Goal: Task Accomplishment & Management: Manage account settings

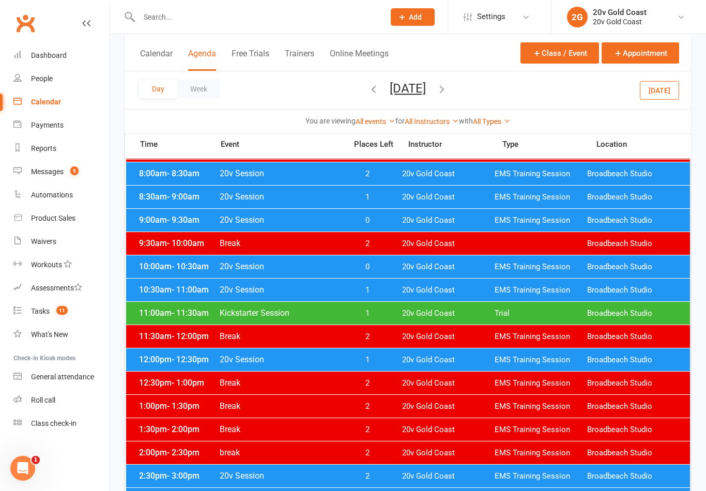
click at [426, 81] on button "Tuesday, Aug 19, 2025" at bounding box center [408, 88] width 36 height 14
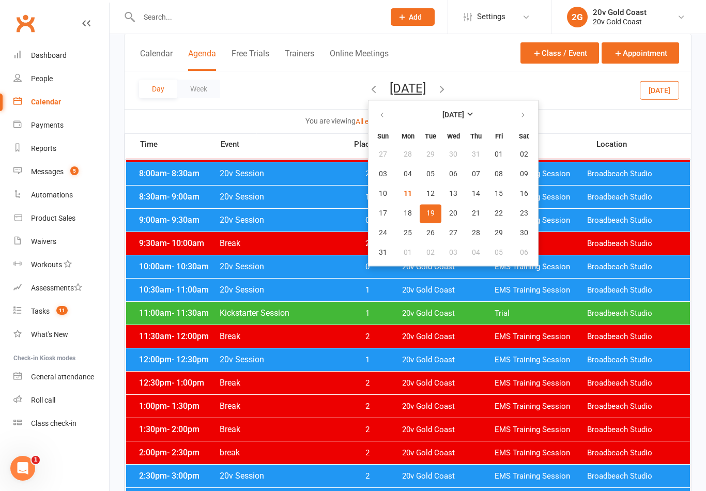
click at [465, 190] on button "14" at bounding box center [476, 193] width 22 height 19
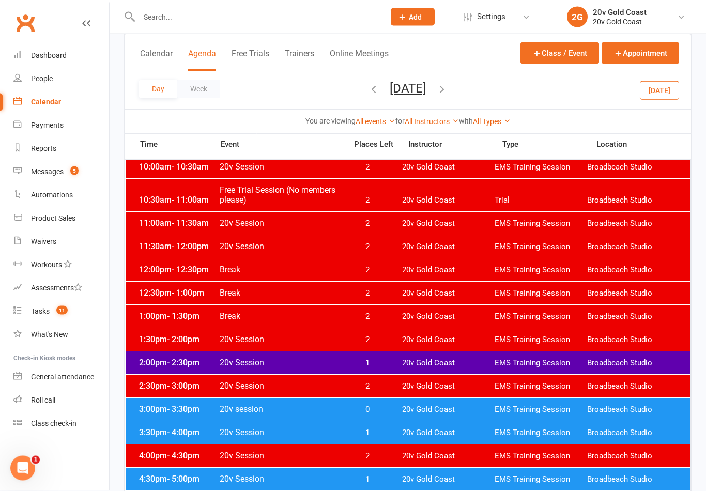
click at [380, 365] on span "1" at bounding box center [367, 364] width 54 height 10
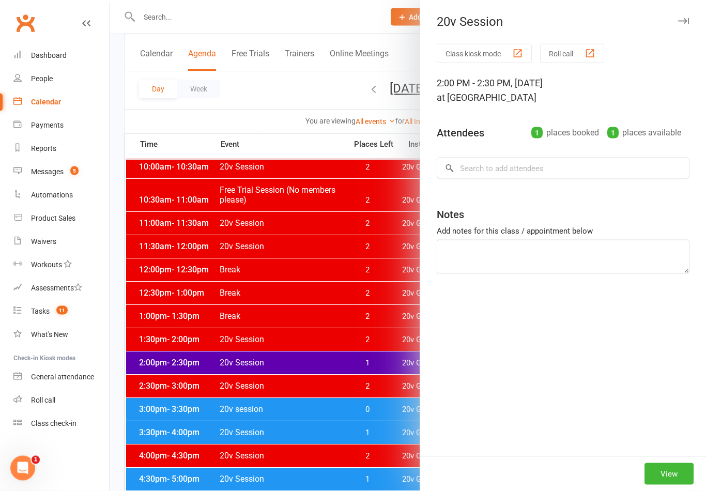
scroll to position [274, 0]
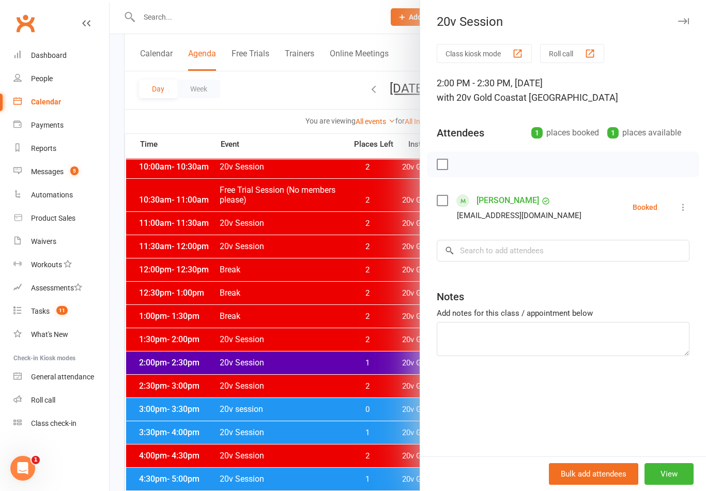
click at [382, 347] on div at bounding box center [408, 245] width 596 height 491
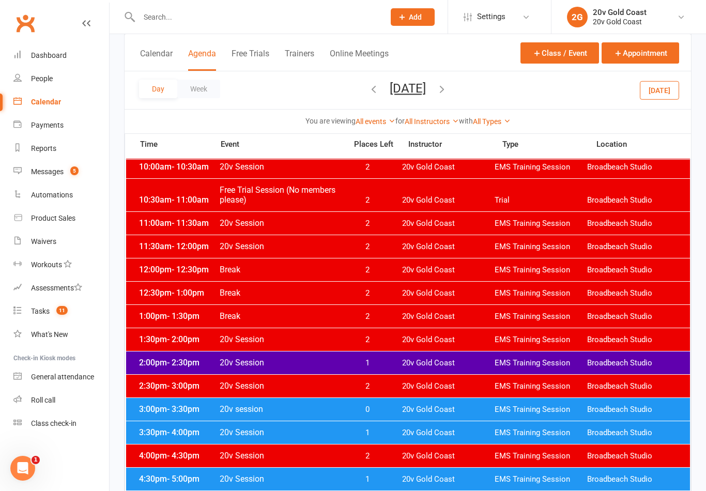
click at [671, 94] on button "[DATE]" at bounding box center [659, 90] width 39 height 19
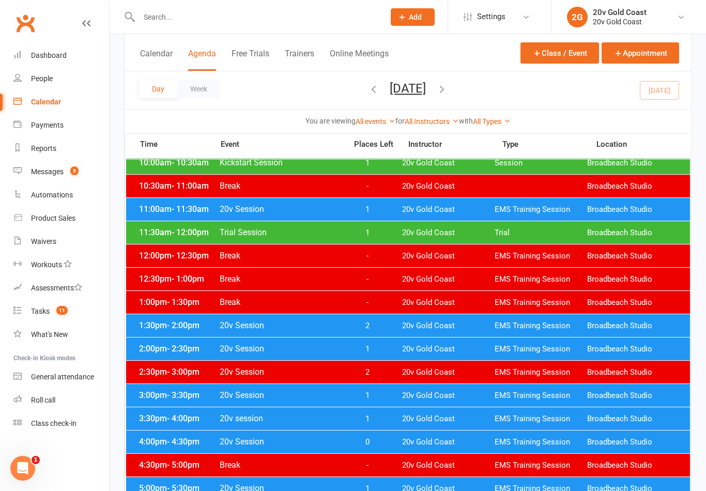
scroll to position [213, 0]
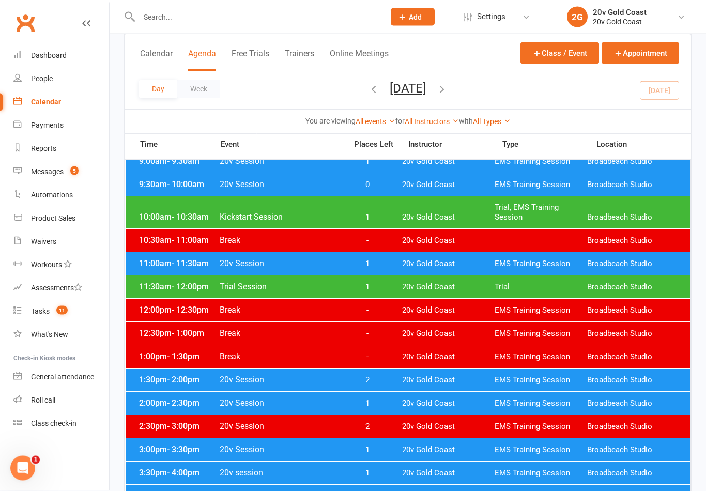
click at [373, 283] on span "1" at bounding box center [367, 288] width 54 height 10
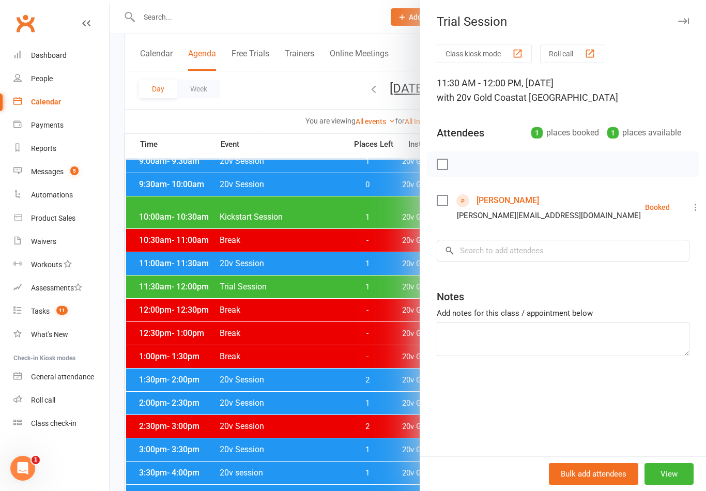
click at [513, 195] on link "Emily Rainbows" at bounding box center [507, 200] width 63 height 17
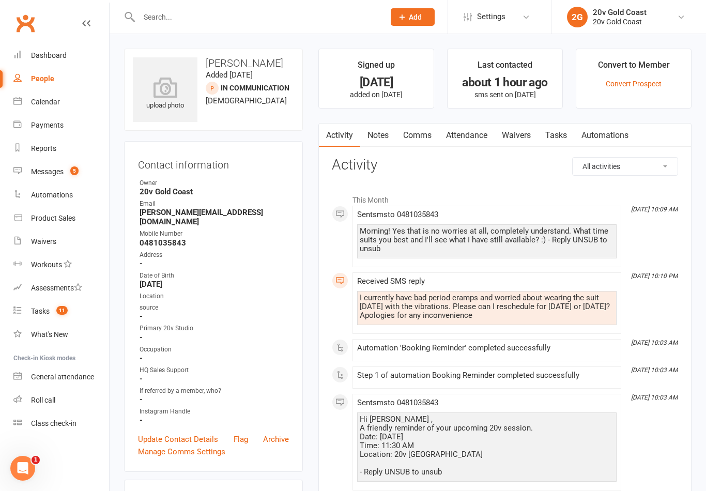
click at [51, 104] on div "Calendar" at bounding box center [45, 102] width 29 height 8
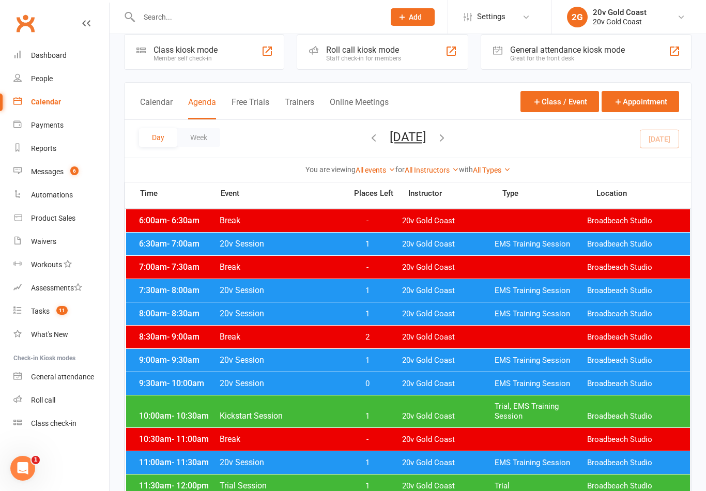
scroll to position [15, 0]
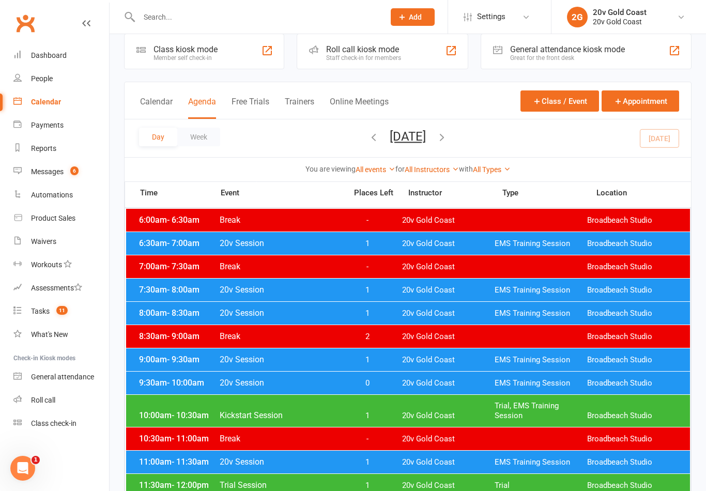
click at [370, 246] on span "1" at bounding box center [367, 244] width 54 height 10
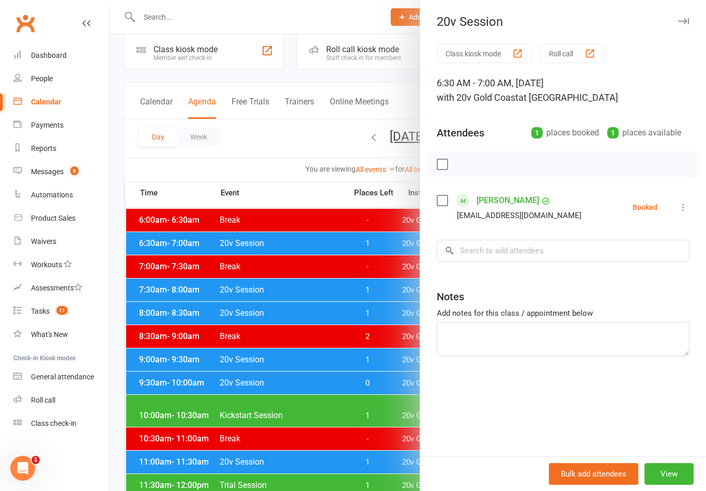
click at [677, 210] on button at bounding box center [683, 207] width 12 height 12
click at [621, 268] on link "Check in" at bounding box center [633, 268] width 111 height 21
click at [350, 400] on div at bounding box center [408, 245] width 596 height 491
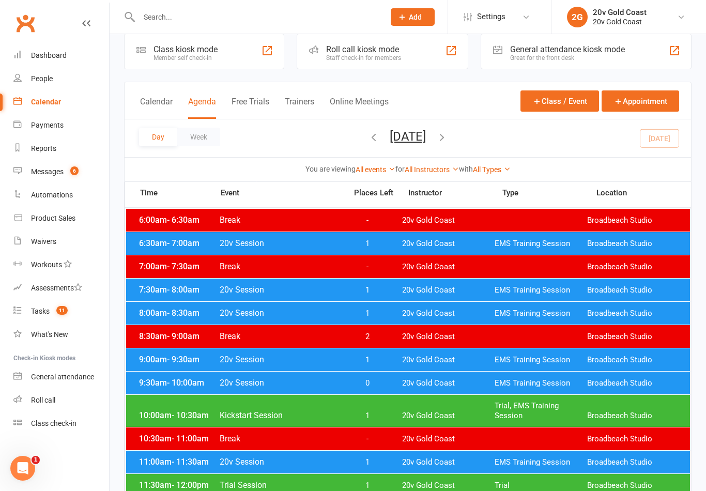
click at [388, 286] on span "1" at bounding box center [367, 290] width 54 height 10
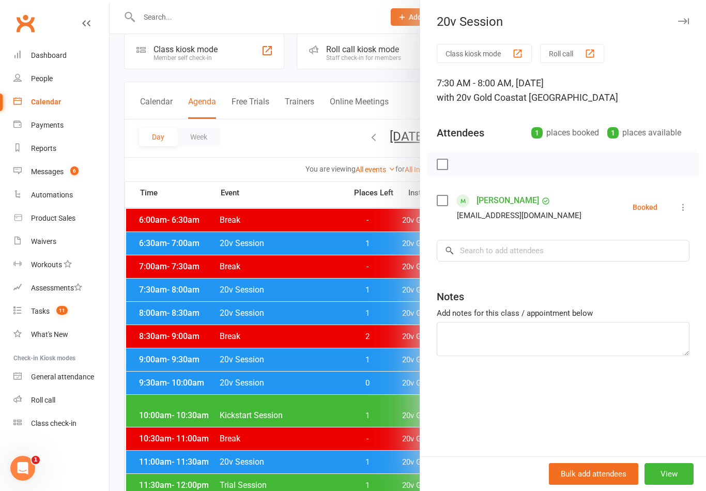
click at [688, 206] on icon at bounding box center [683, 207] width 10 height 10
click at [620, 268] on link "Check in" at bounding box center [633, 268] width 111 height 21
click at [342, 383] on div at bounding box center [408, 245] width 596 height 491
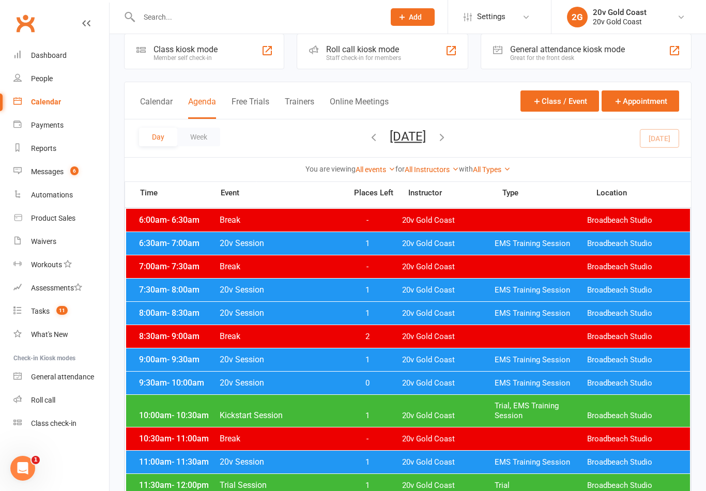
click at [378, 311] on span "1" at bounding box center [367, 313] width 54 height 10
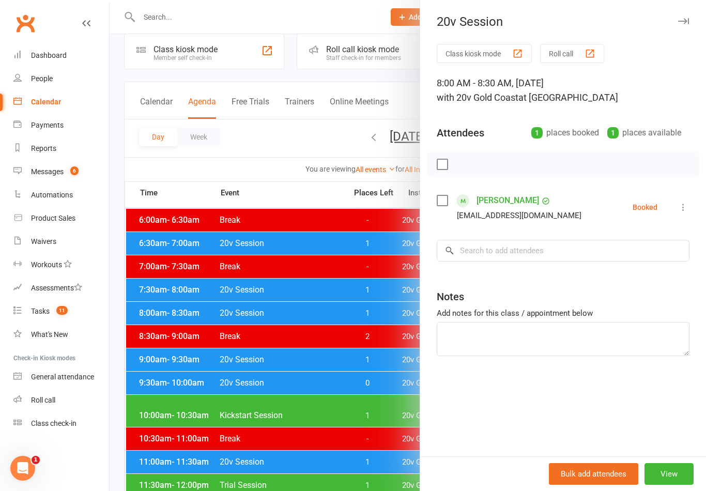
click at [686, 206] on icon at bounding box center [683, 207] width 10 height 10
click at [632, 268] on link "Check in" at bounding box center [633, 268] width 111 height 21
click at [381, 401] on div at bounding box center [408, 245] width 596 height 491
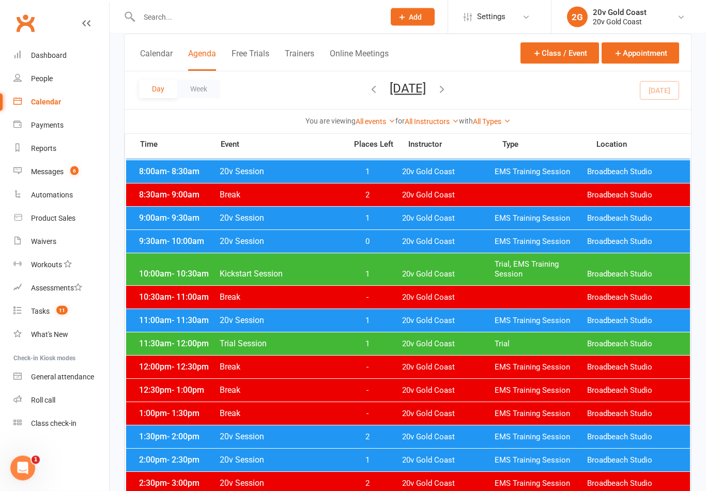
click at [391, 215] on span "1" at bounding box center [367, 219] width 54 height 10
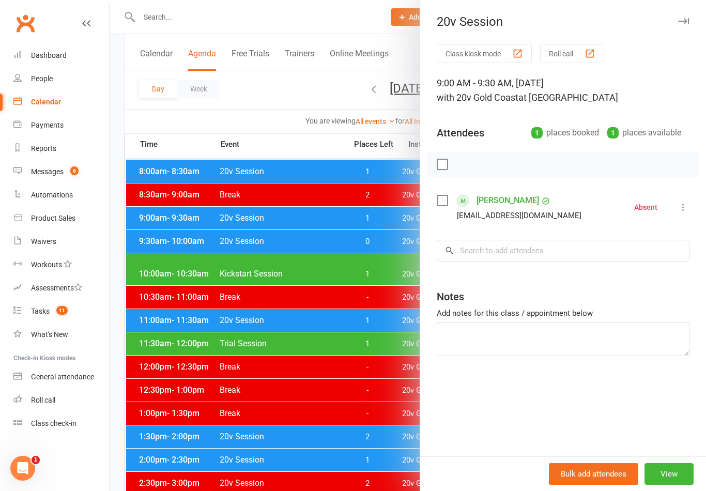
click at [357, 326] on div at bounding box center [408, 245] width 596 height 491
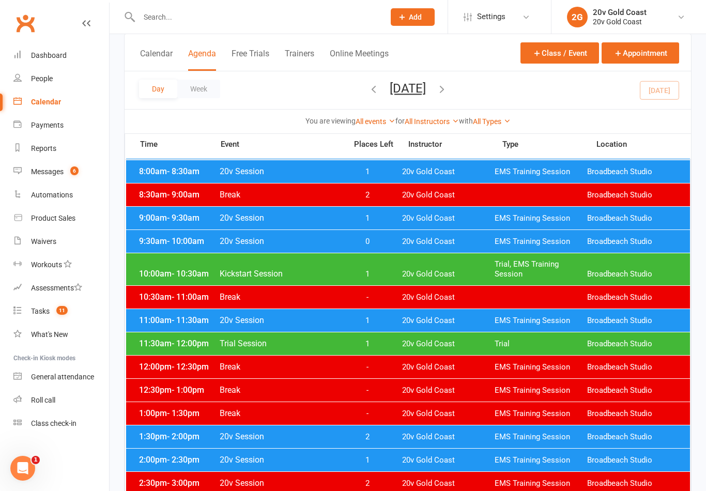
click at [379, 240] on span "0" at bounding box center [367, 242] width 54 height 10
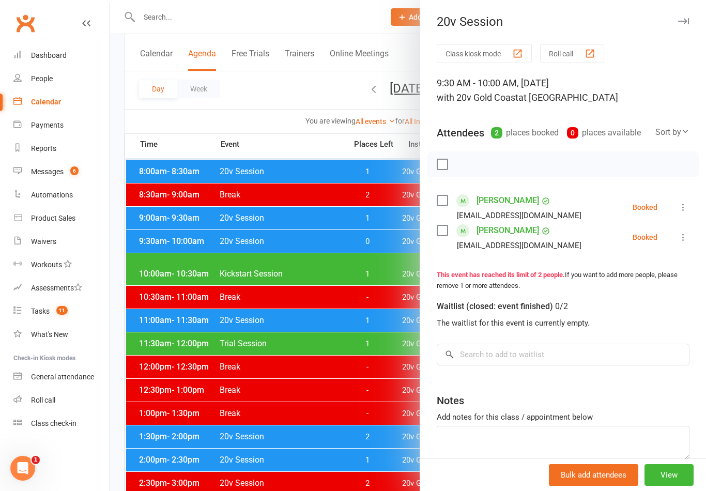
click at [686, 204] on icon at bounding box center [683, 207] width 10 height 10
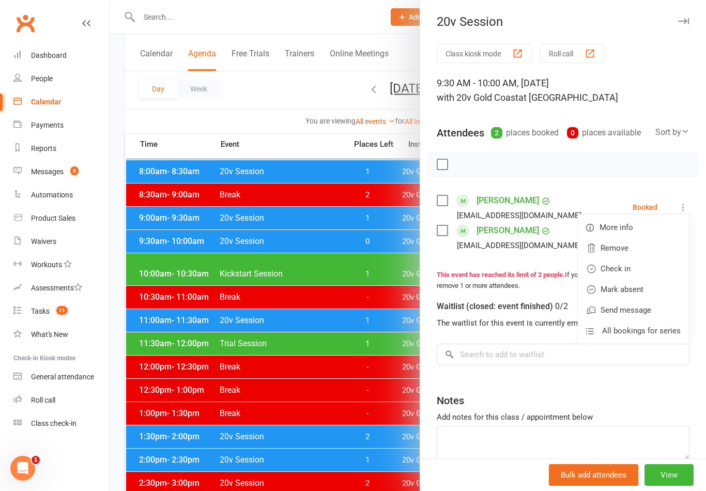
click at [629, 292] on link "Mark absent" at bounding box center [633, 289] width 111 height 21
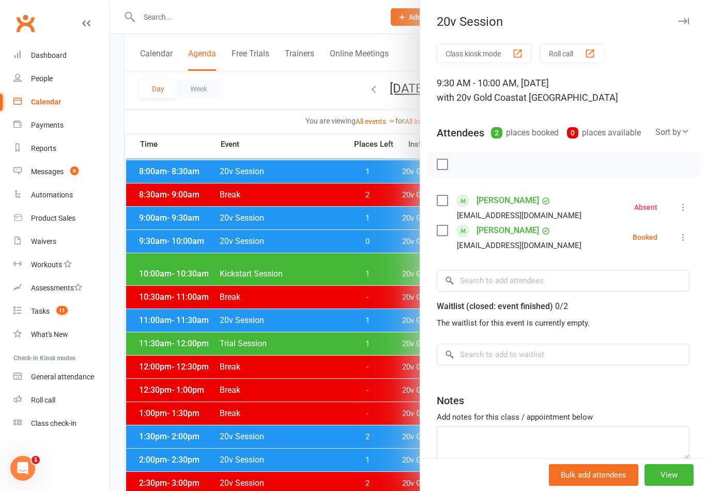
click at [687, 235] on icon at bounding box center [683, 237] width 10 height 10
click at [627, 297] on link "Check in" at bounding box center [633, 298] width 111 height 21
click at [364, 379] on div at bounding box center [408, 245] width 596 height 491
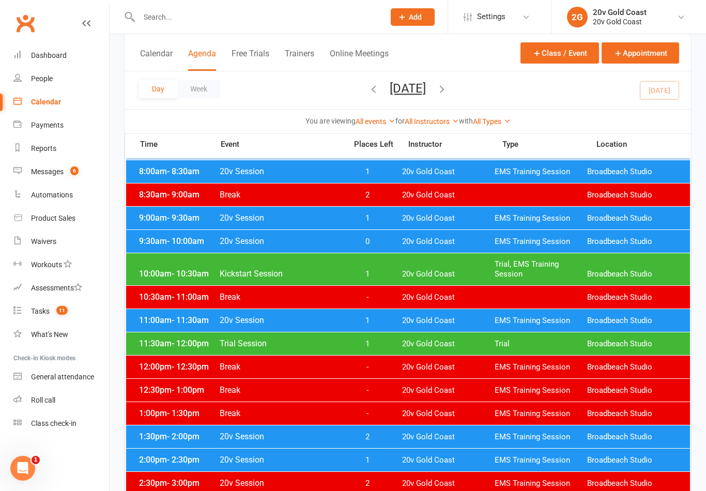
click at [370, 269] on span "1" at bounding box center [367, 274] width 54 height 10
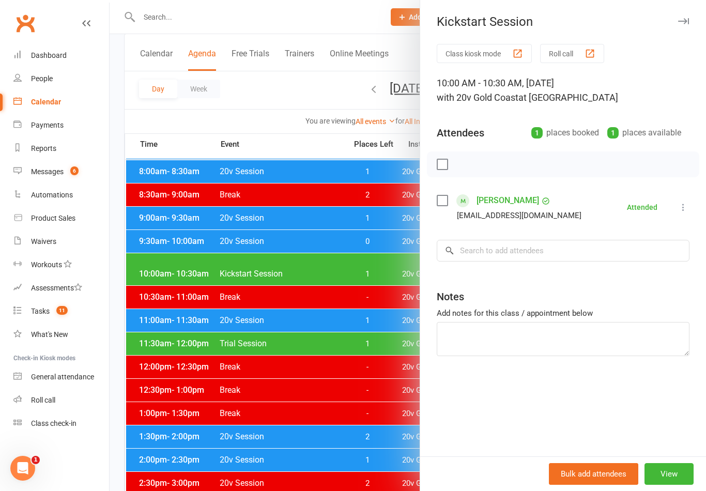
click at [365, 350] on div at bounding box center [408, 245] width 596 height 491
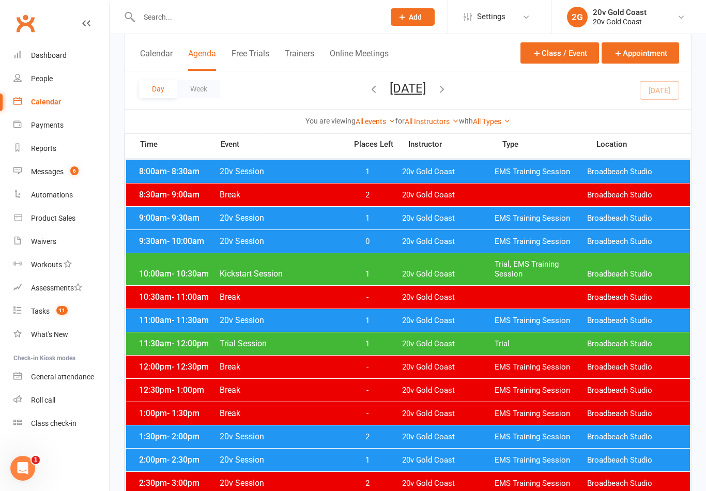
click at [375, 316] on span "1" at bounding box center [367, 321] width 54 height 10
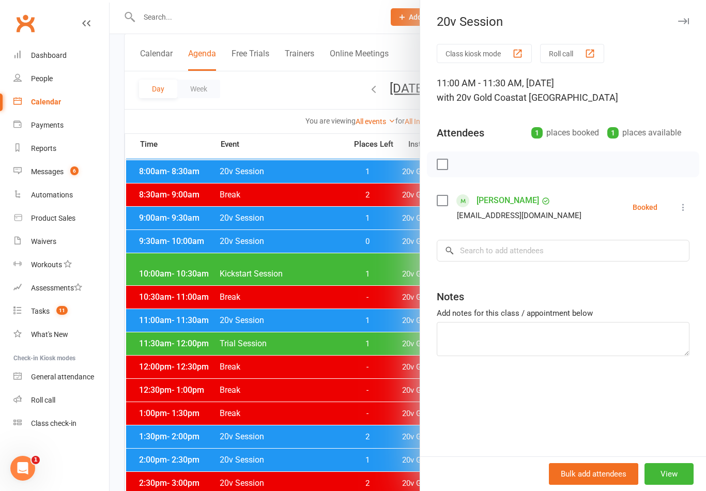
click at [685, 209] on icon at bounding box center [683, 207] width 10 height 10
click at [623, 271] on link "Check in" at bounding box center [633, 268] width 111 height 21
click at [349, 420] on div at bounding box center [408, 245] width 596 height 491
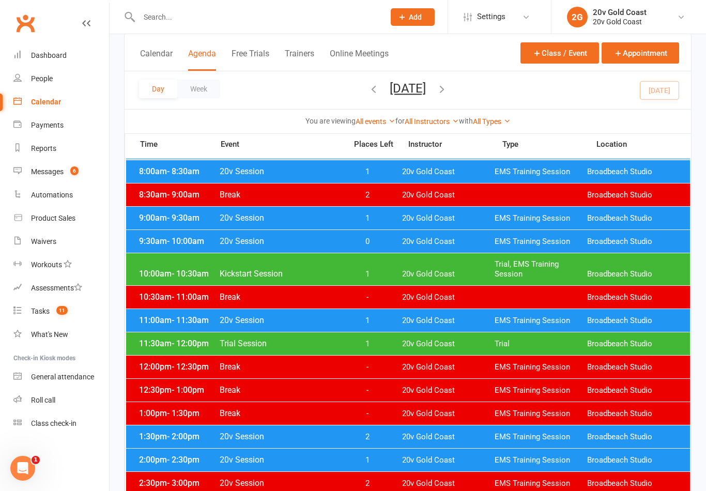
click at [381, 340] on span "1" at bounding box center [367, 344] width 54 height 10
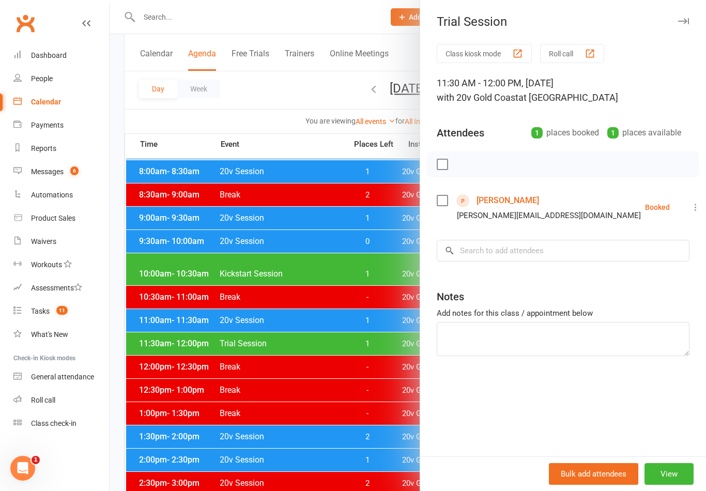
click at [690, 207] on icon at bounding box center [695, 207] width 10 height 10
click at [644, 287] on link "Mark absent" at bounding box center [650, 289] width 102 height 21
click at [364, 434] on div at bounding box center [408, 245] width 596 height 491
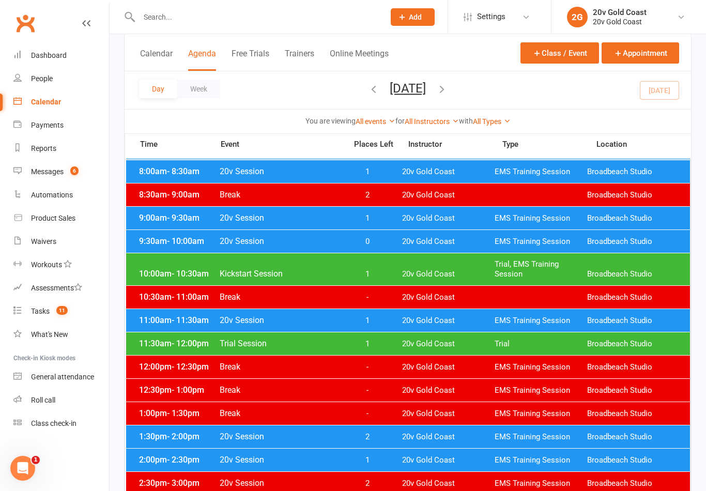
click at [380, 345] on span "1" at bounding box center [367, 344] width 54 height 10
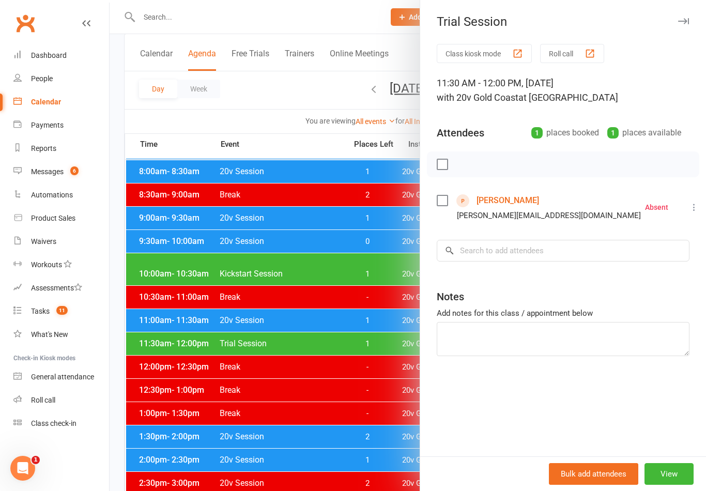
click at [347, 397] on div at bounding box center [408, 245] width 596 height 491
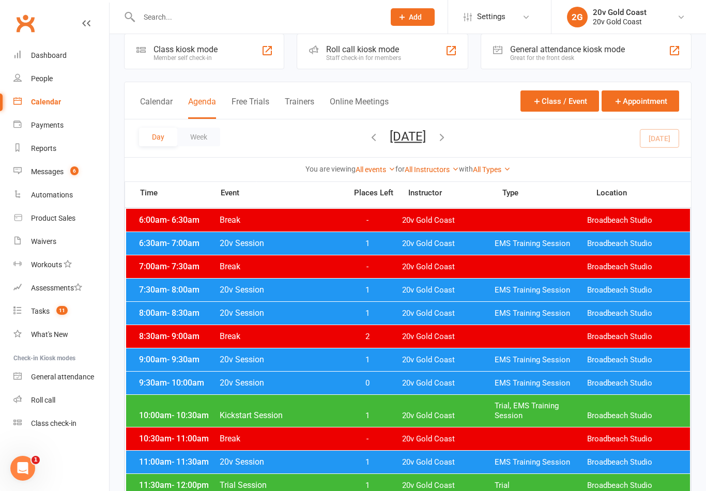
scroll to position [0, 0]
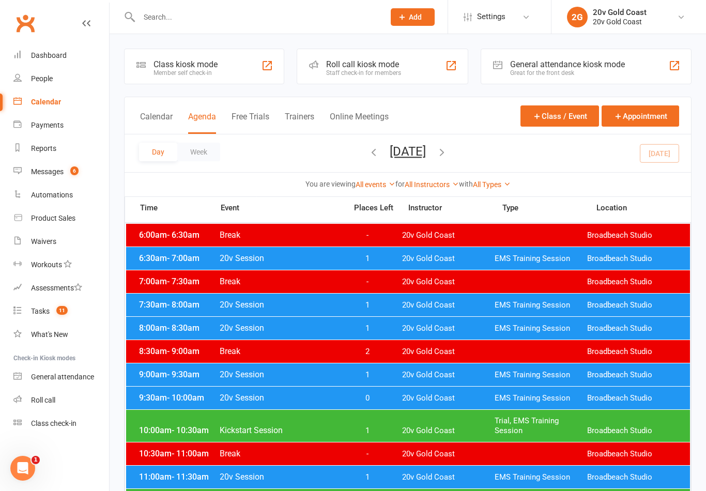
click at [62, 173] on div "Messages" at bounding box center [47, 171] width 33 height 8
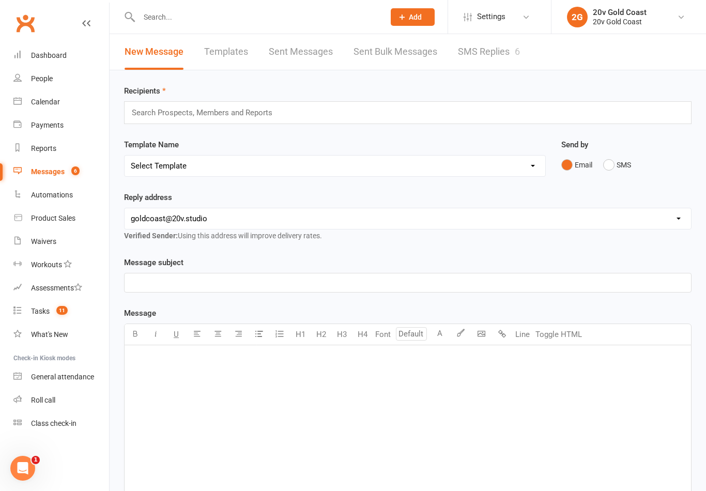
click at [491, 54] on link "SMS Replies 6" at bounding box center [489, 52] width 62 height 36
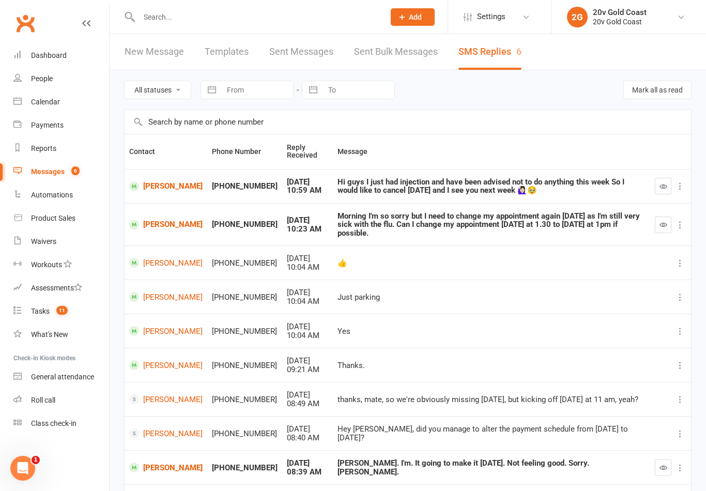
click at [45, 104] on div "Calendar" at bounding box center [45, 102] width 29 height 8
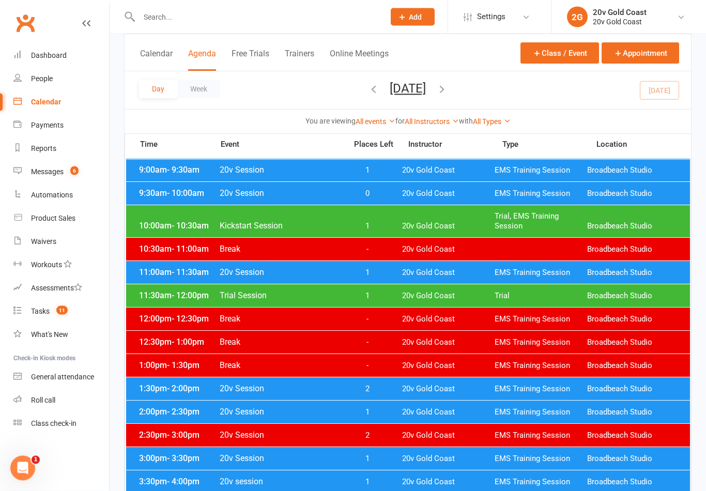
scroll to position [205, 0]
